Goal: Obtain resource: Download file/media

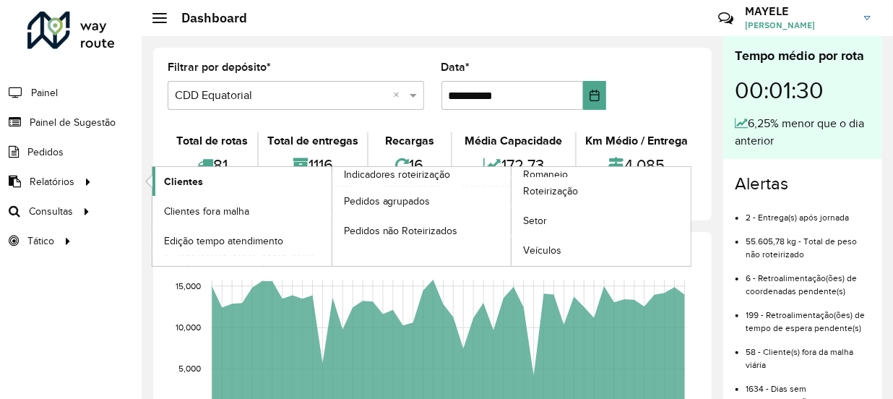
click at [185, 183] on span "Clientes" at bounding box center [183, 181] width 39 height 15
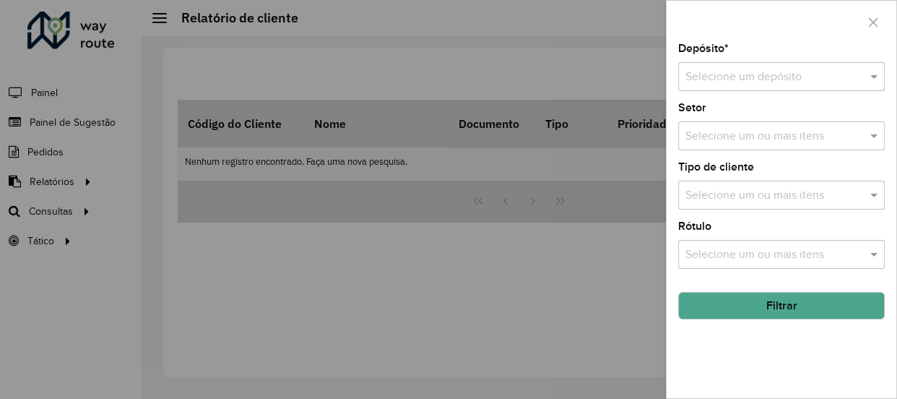
click at [753, 94] on div "Depósito * Selecione um depósito Setor Selecione um ou mais itens Tipo de clien…" at bounding box center [782, 220] width 230 height 355
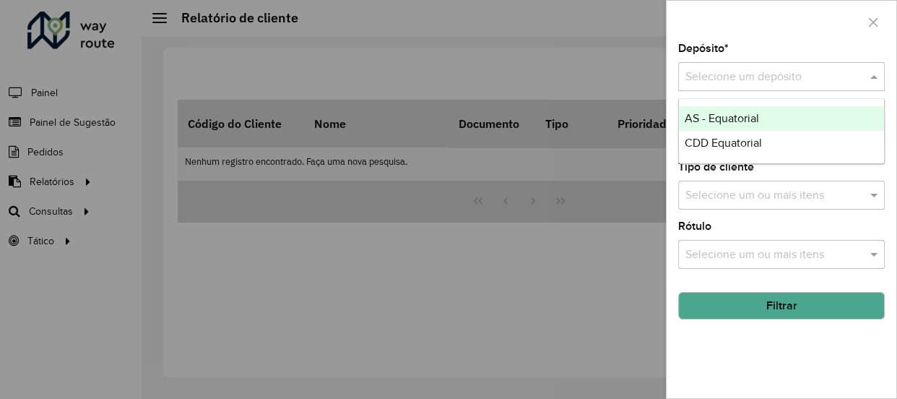
click at [753, 85] on div "Selecione um depósito" at bounding box center [781, 76] width 207 height 29
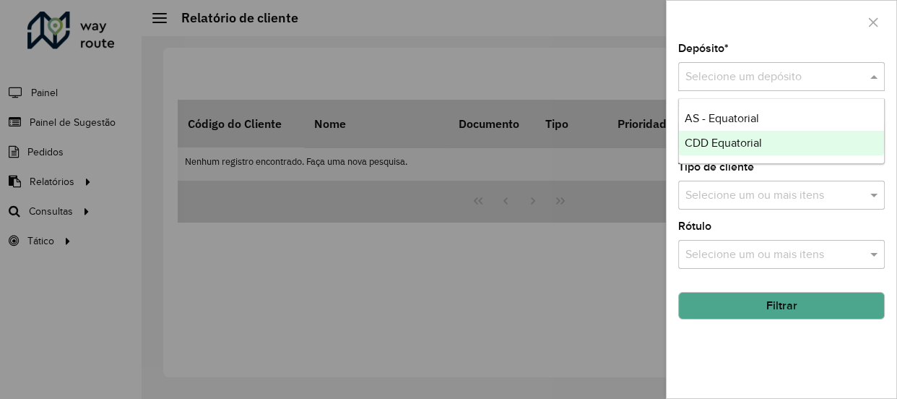
click at [752, 148] on span "CDD Equatorial" at bounding box center [723, 143] width 77 height 12
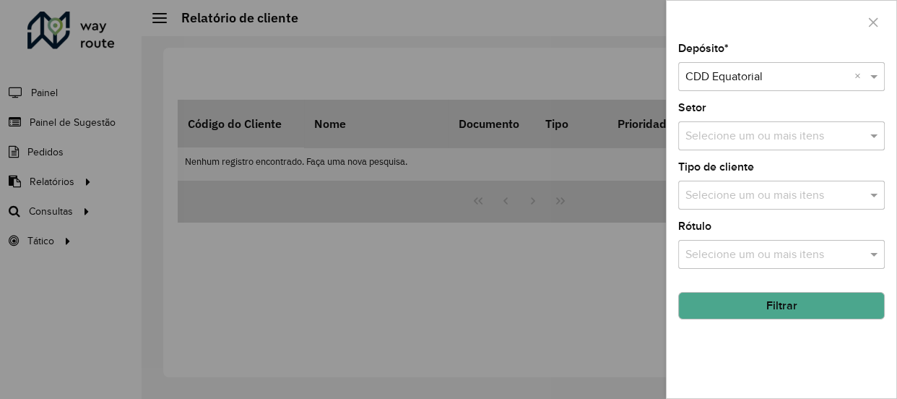
click at [787, 308] on button "Filtrar" at bounding box center [781, 305] width 207 height 27
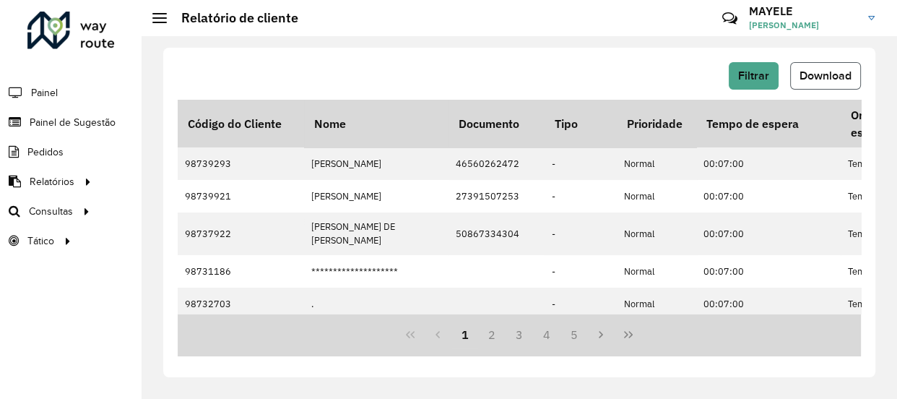
click at [807, 74] on span "Download" at bounding box center [826, 75] width 52 height 12
